Goal: Task Accomplishment & Management: Manage account settings

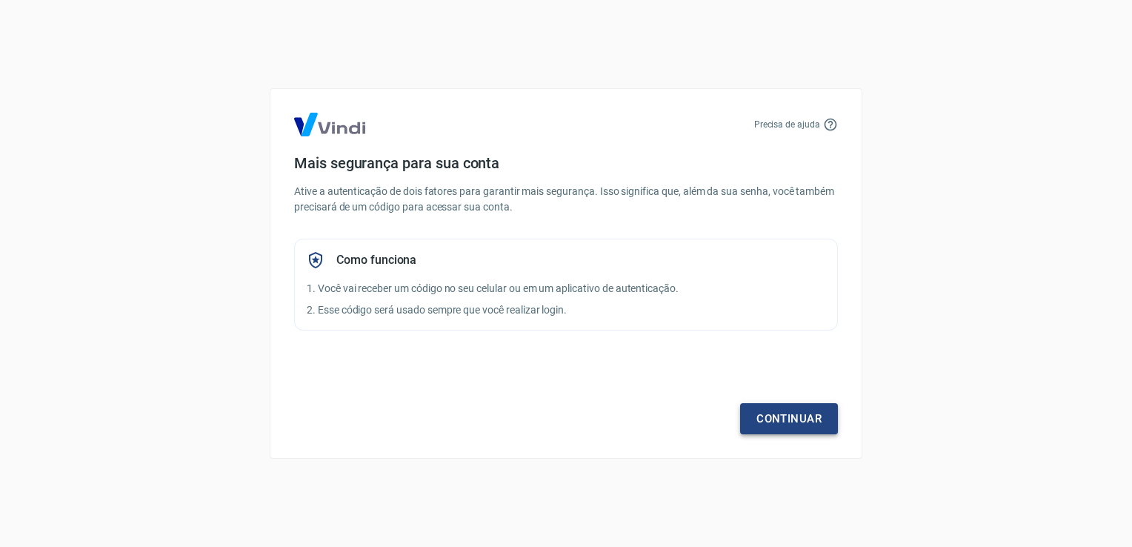
click at [788, 425] on link "Continuar" at bounding box center [789, 418] width 98 height 31
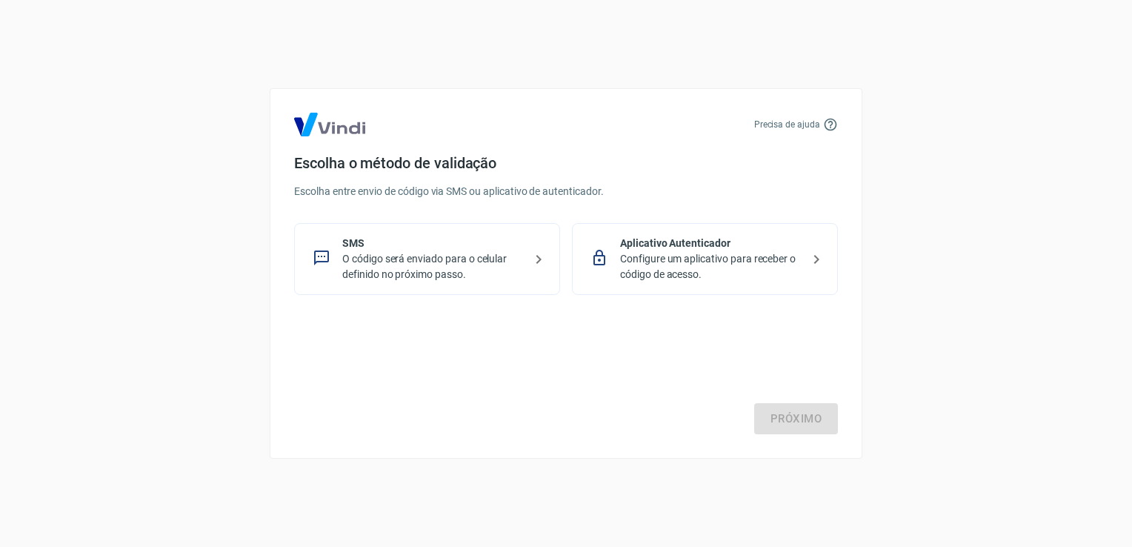
click at [818, 419] on div "Próximo" at bounding box center [566, 373] width 544 height 121
click at [367, 264] on p "O código será enviado para o celular definido no próximo passo." at bounding box center [432, 266] width 181 height 31
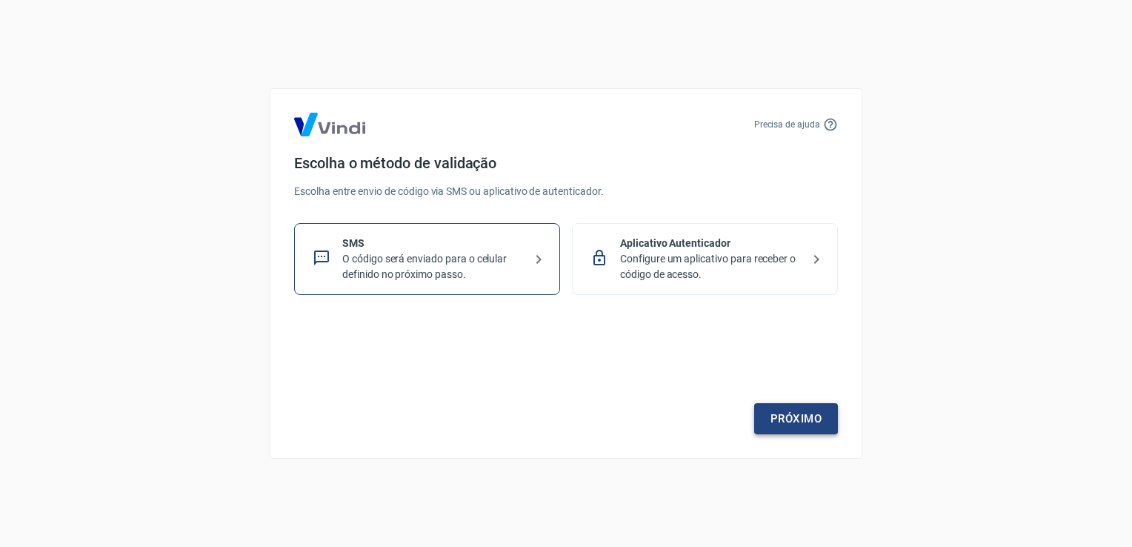
click at [785, 402] on div "Próximo" at bounding box center [566, 373] width 544 height 121
click at [788, 412] on link "Próximo" at bounding box center [796, 418] width 84 height 31
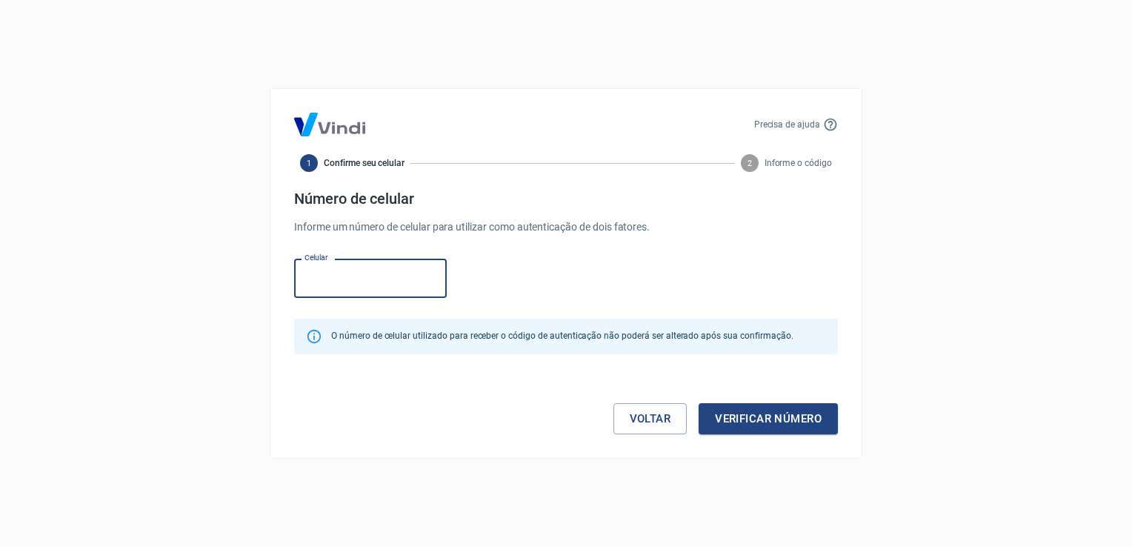
click at [373, 277] on input "Celular" at bounding box center [370, 277] width 153 height 39
type input "[PHONE_NUMBER]"
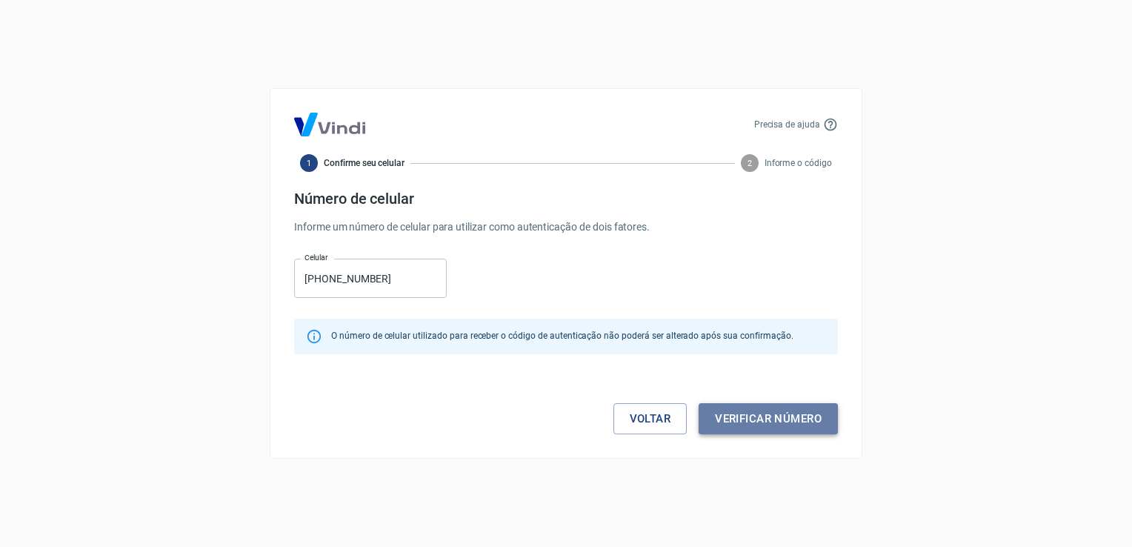
click at [755, 411] on button "Verificar número" at bounding box center [767, 418] width 139 height 31
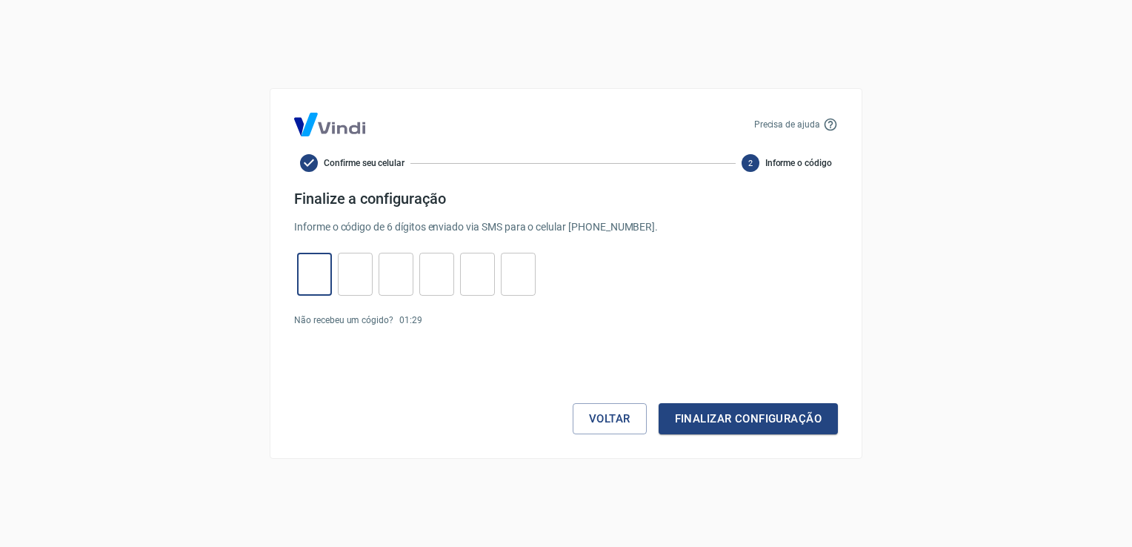
click at [319, 272] on input "tel" at bounding box center [314, 274] width 35 height 32
type input "5"
type input "8"
type input "9"
type input "1"
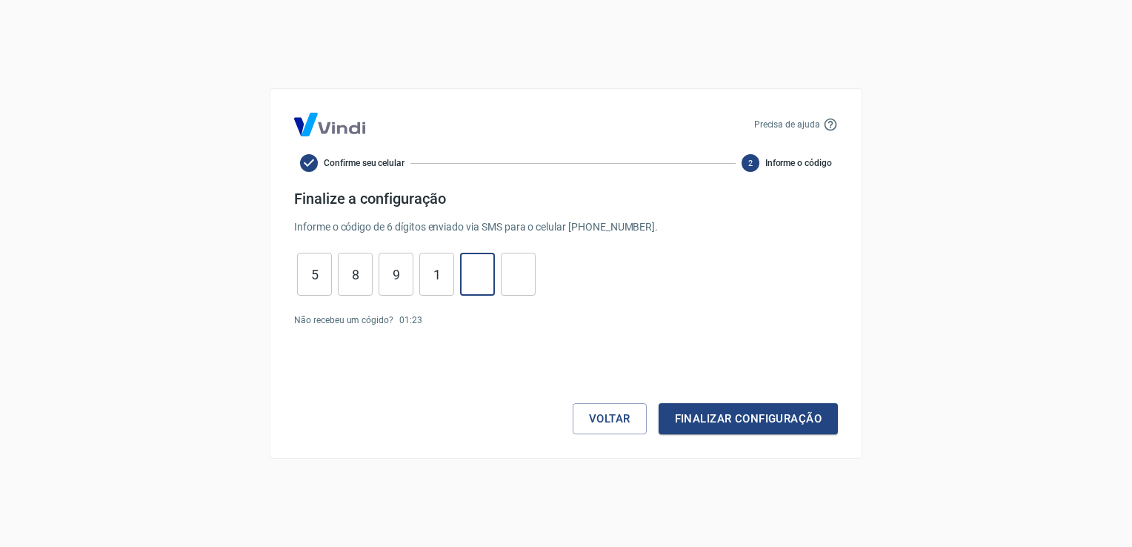
type input "1"
type input "8"
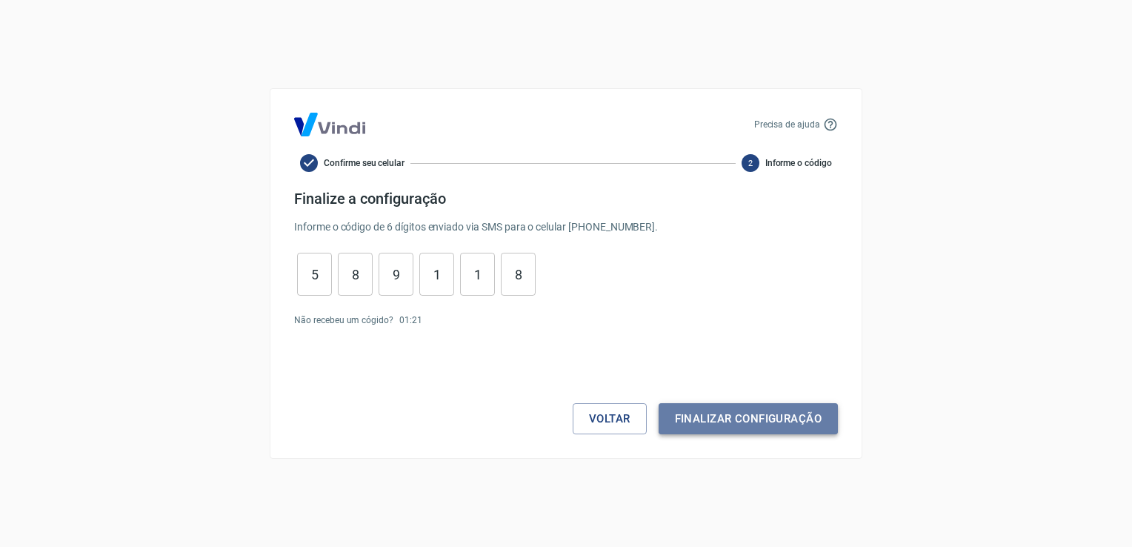
click at [712, 413] on button "Finalizar configuração" at bounding box center [747, 418] width 179 height 31
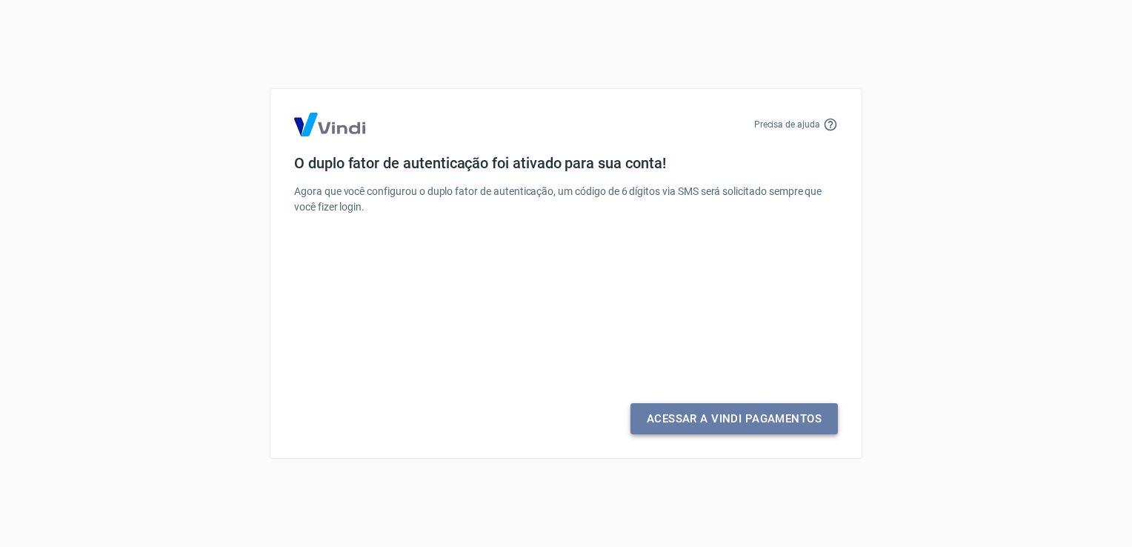
click at [712, 413] on link "Acessar a Vindi Pagamentos" at bounding box center [733, 418] width 207 height 31
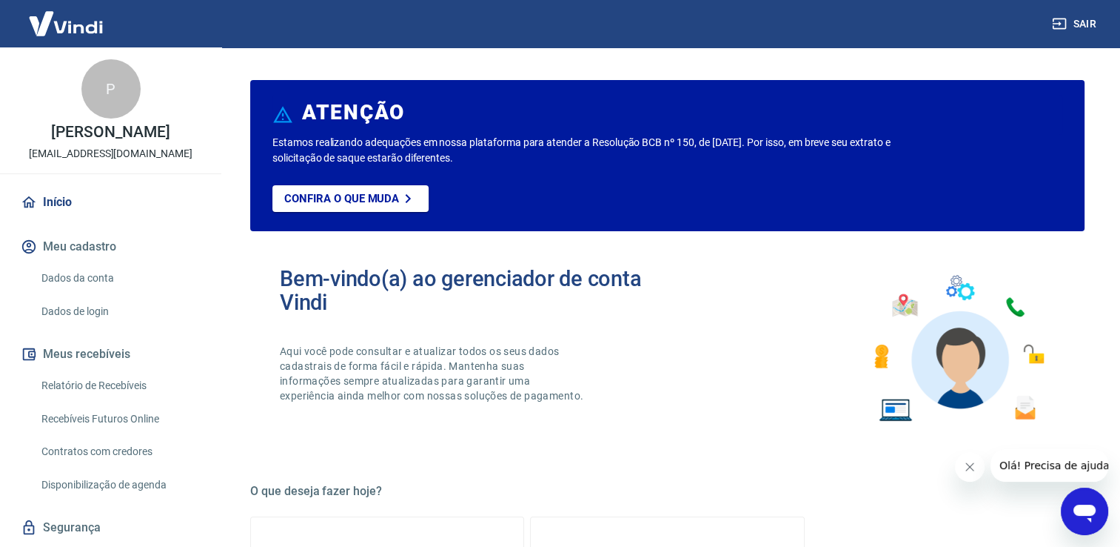
click at [68, 142] on div "P [PERSON_NAME] Terra [EMAIL_ADDRESS][DOMAIN_NAME]" at bounding box center [110, 110] width 221 height 126
click at [98, 252] on button "Meu cadastro" at bounding box center [111, 246] width 186 height 33
click at [100, 270] on link "Dados da conta" at bounding box center [120, 278] width 168 height 30
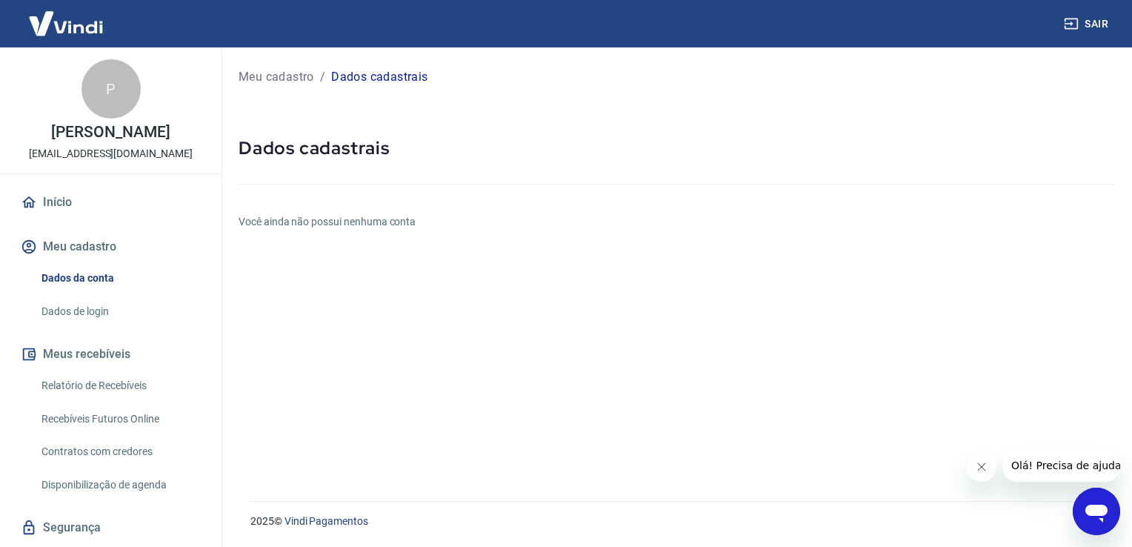
click at [338, 229] on h6 "Você ainda não possui nenhuma conta" at bounding box center [675, 222] width 875 height 16
click at [64, 308] on link "Dados de login" at bounding box center [120, 311] width 168 height 30
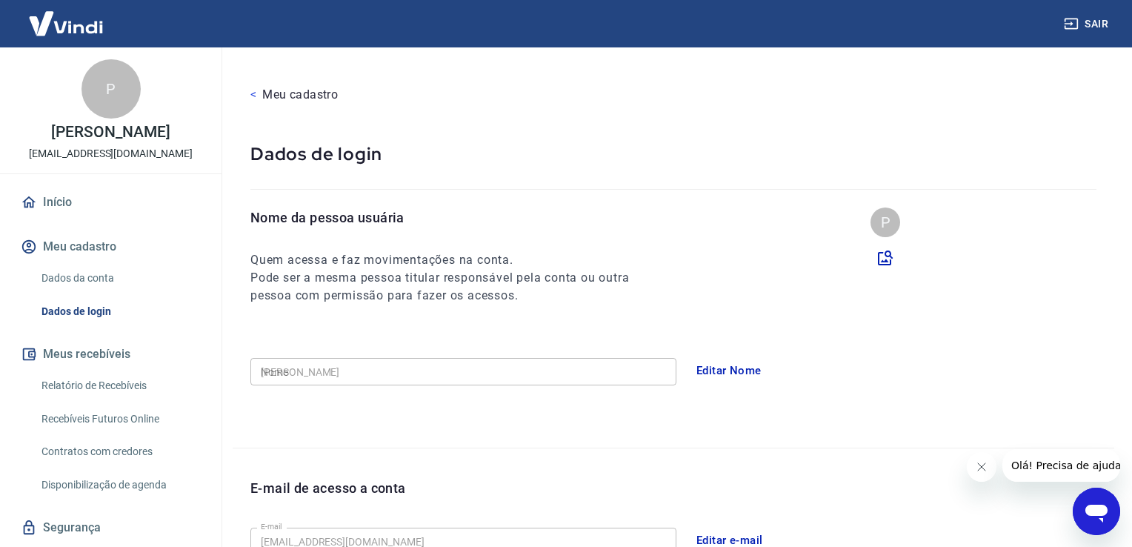
type input "[PHONE_NUMBER]"
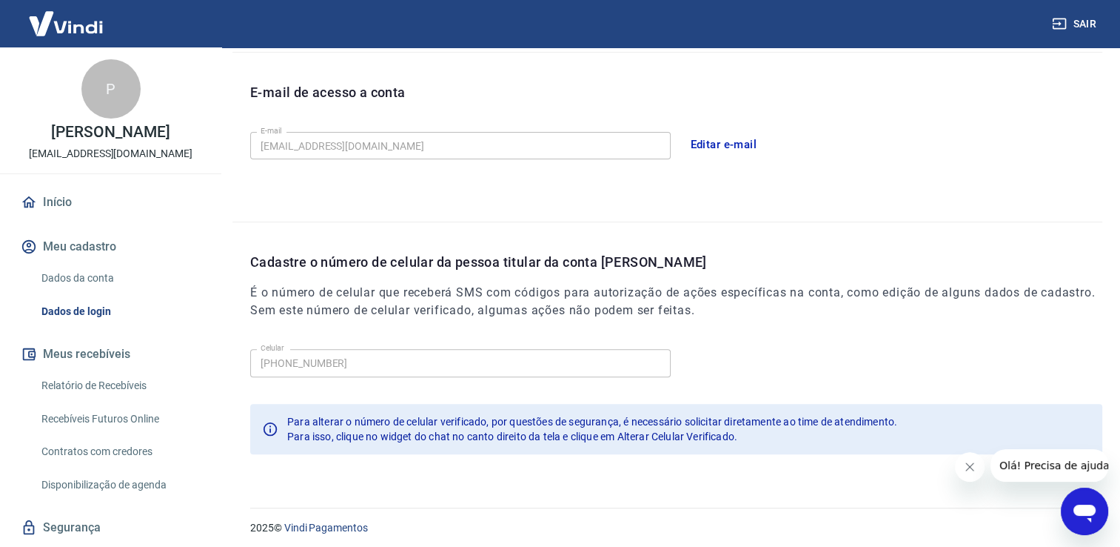
scroll to position [401, 0]
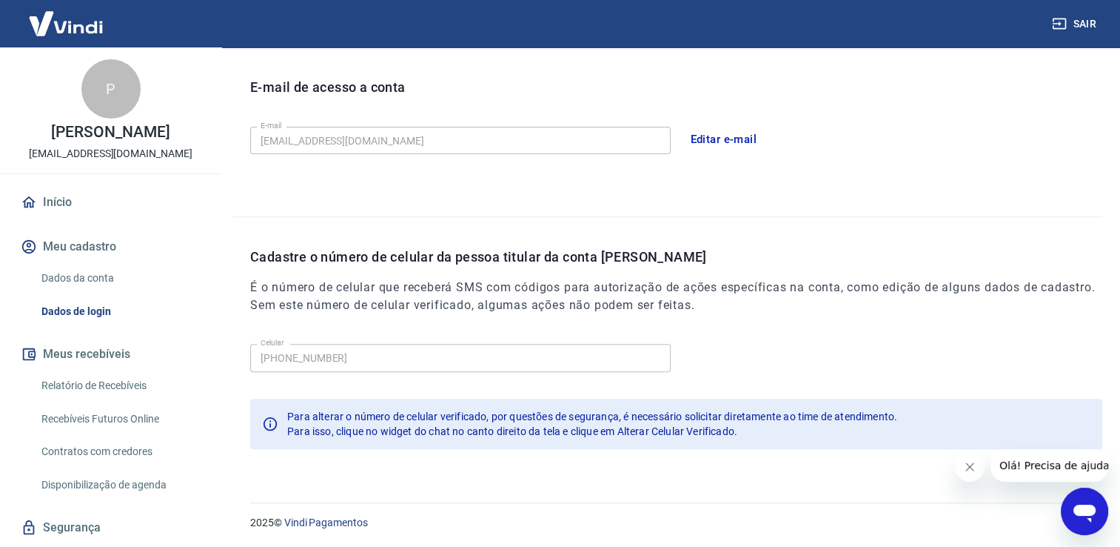
click at [705, 138] on button "Editar e-mail" at bounding box center [724, 139] width 83 height 31
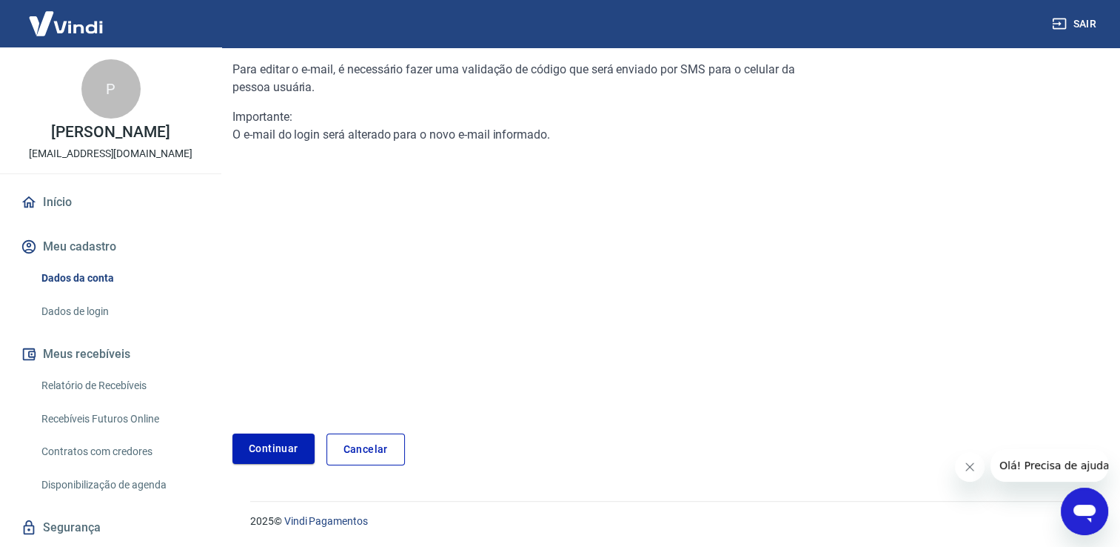
scroll to position [149, 0]
click at [295, 448] on link "Continuar" at bounding box center [274, 450] width 82 height 30
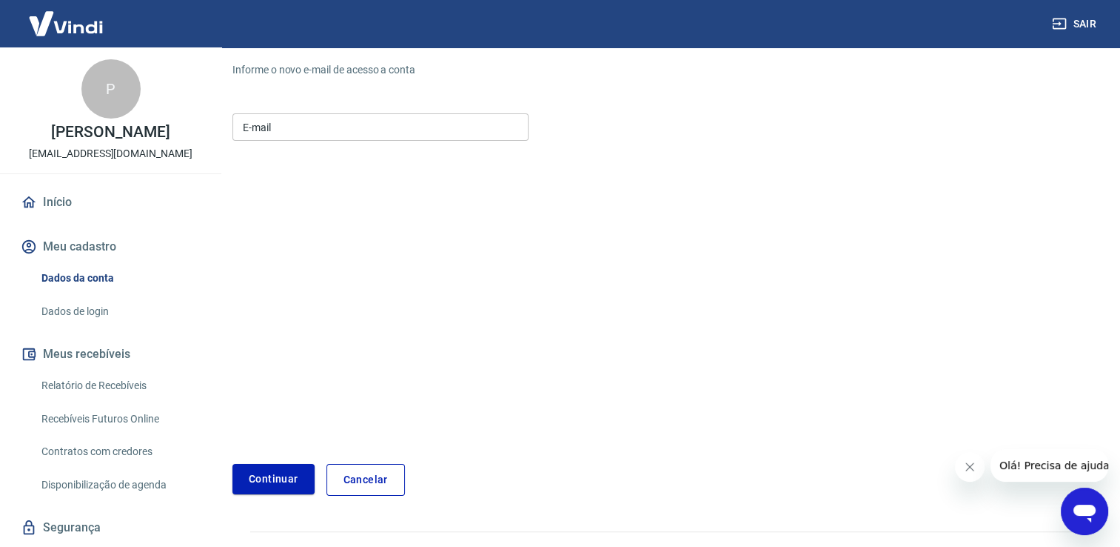
scroll to position [178, 0]
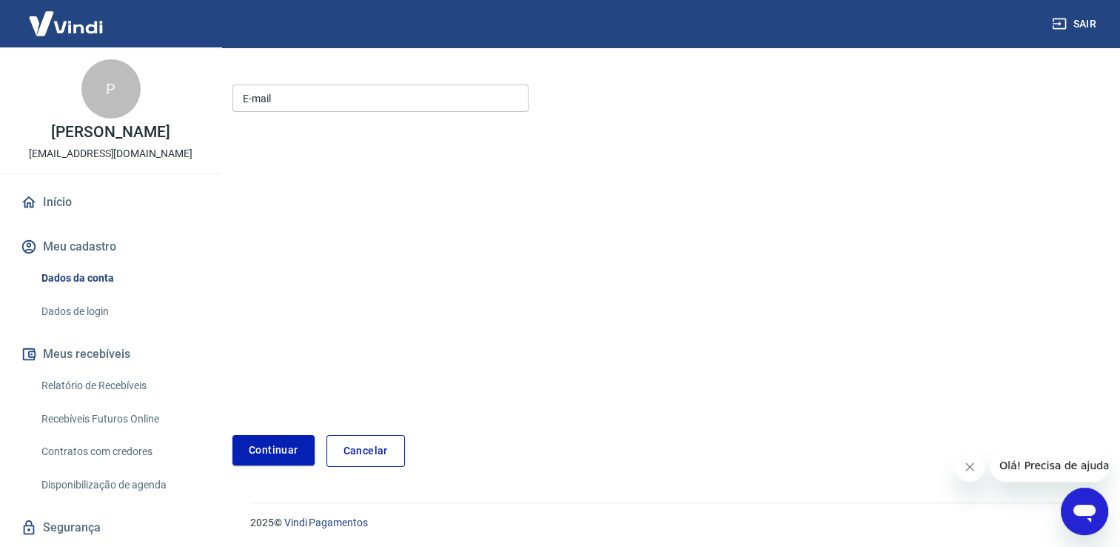
click at [358, 90] on input "E-mail" at bounding box center [381, 97] width 296 height 27
type input "[PERSON_NAME][EMAIL_ADDRESS][DOMAIN_NAME]"
click at [270, 450] on button "Continuar" at bounding box center [274, 450] width 82 height 30
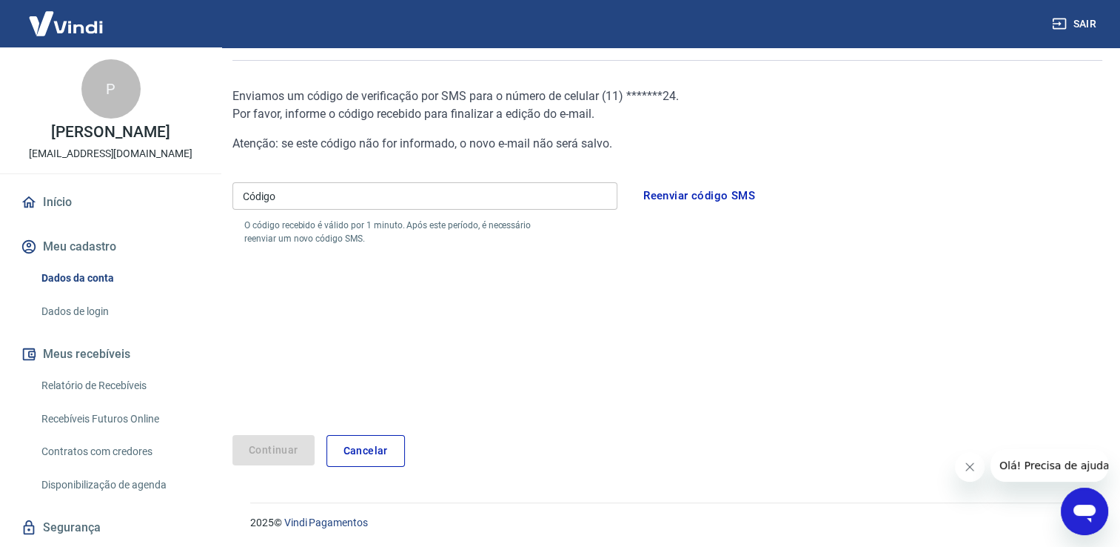
click at [265, 203] on input "Código" at bounding box center [425, 195] width 385 height 27
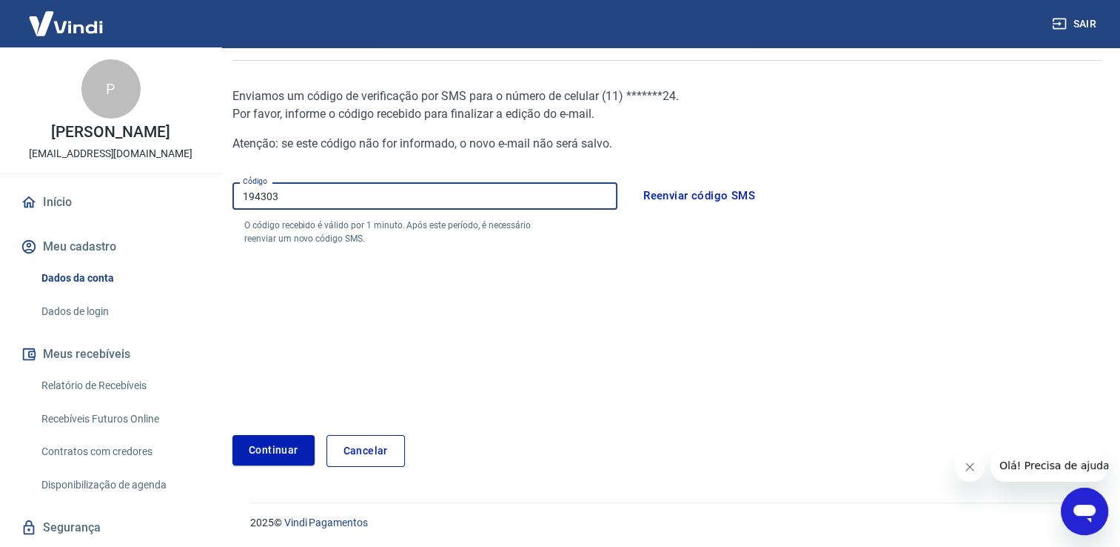
type input "194303"
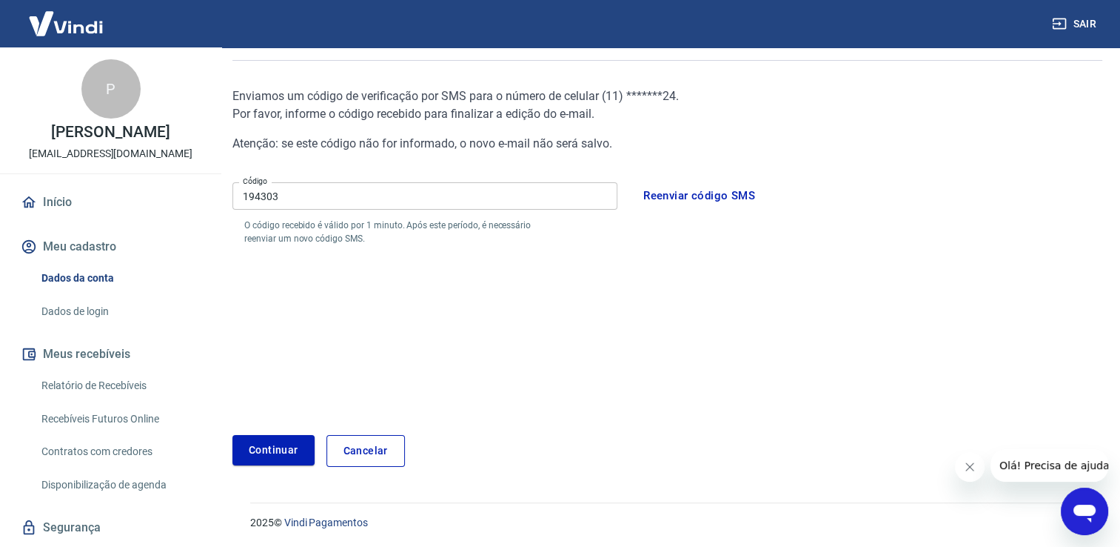
click at [287, 473] on div "Meu cadastro / Dados de login / Editar e-mail Editar e-mail de acesso a conta E…" at bounding box center [668, 204] width 906 height 561
click at [270, 460] on button "Continuar" at bounding box center [274, 450] width 82 height 30
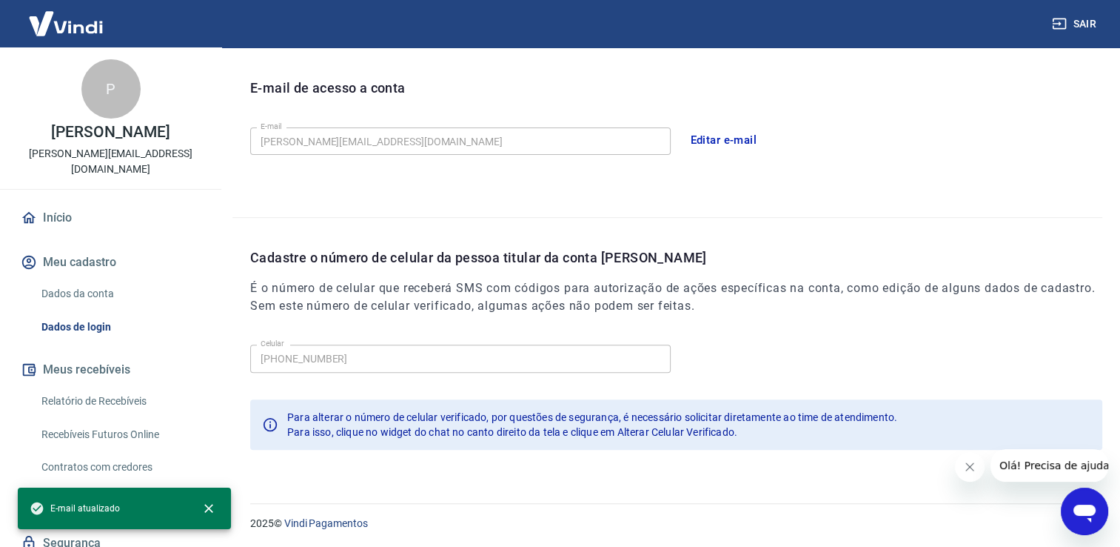
scroll to position [401, 0]
drag, startPoint x: 952, startPoint y: 361, endPoint x: 940, endPoint y: 363, distance: 11.2
click at [952, 361] on div "Celular [PHONE_NUMBER] Celular" at bounding box center [676, 356] width 852 height 36
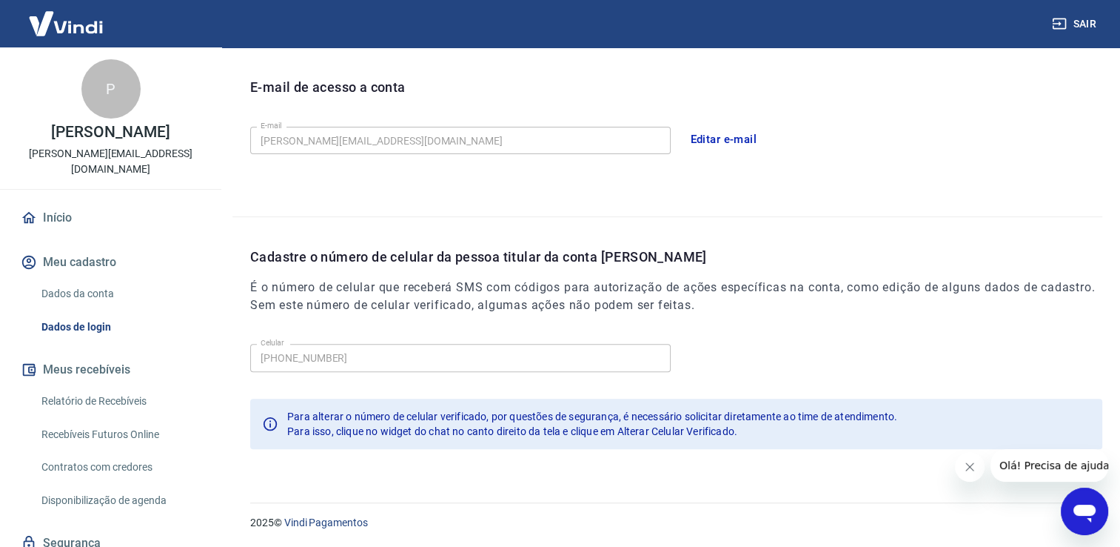
scroll to position [41, 0]
